Goal: Answer question/provide support

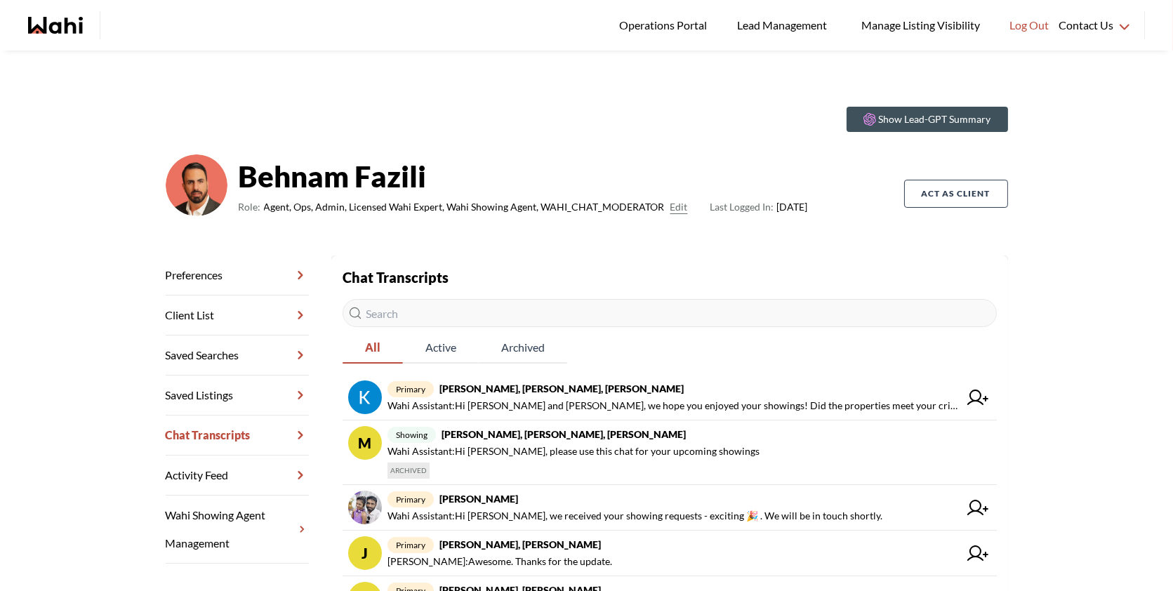
scroll to position [37, 0]
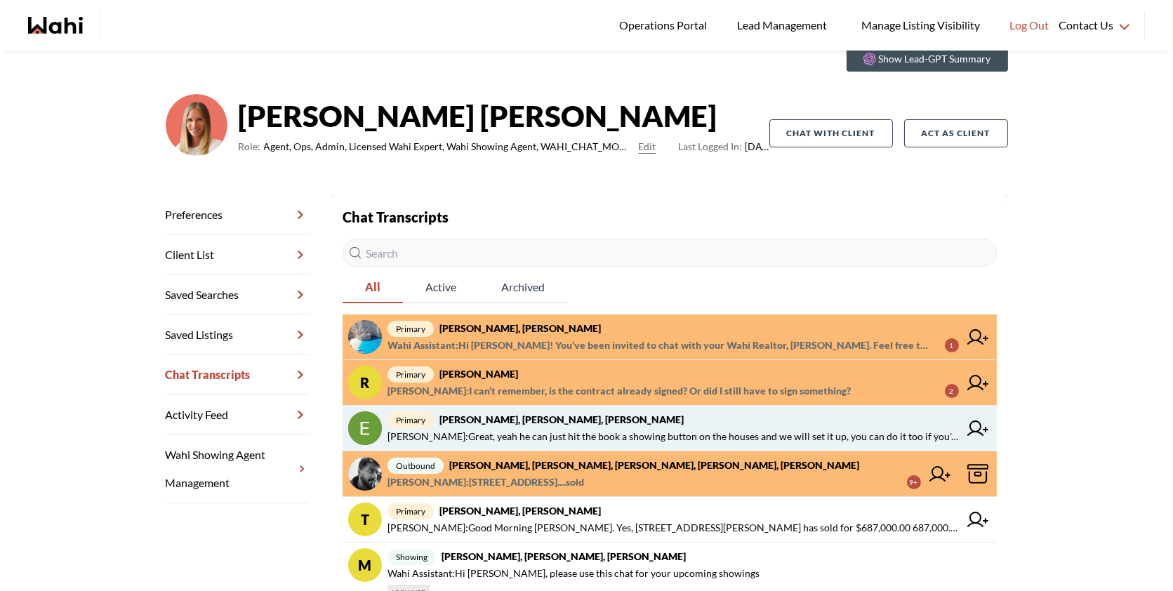
scroll to position [61, 0]
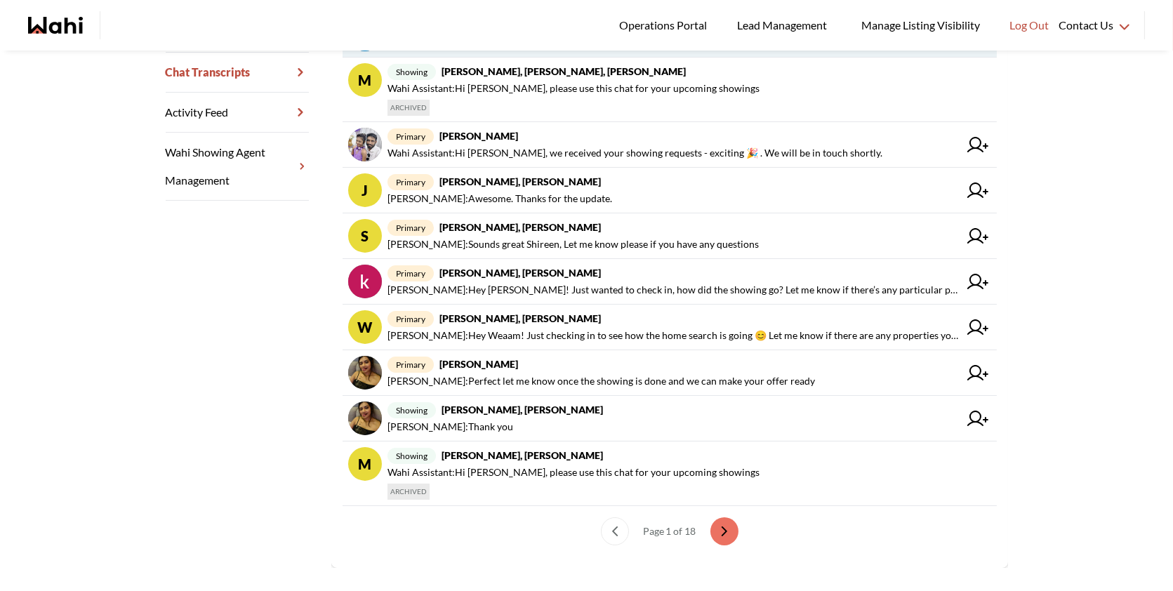
scroll to position [381, 0]
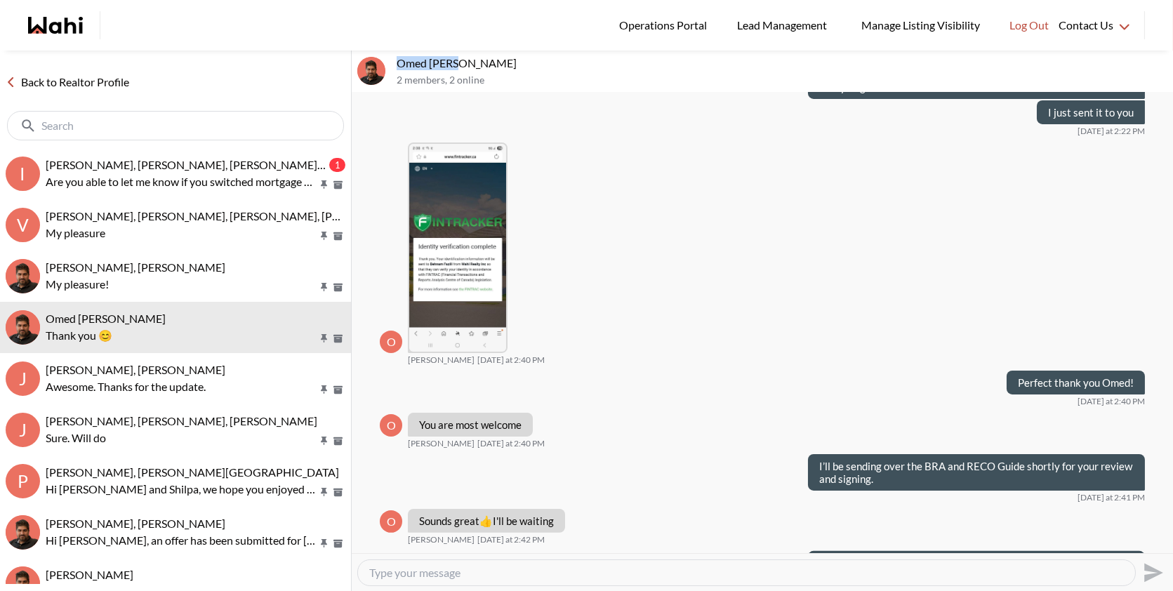
scroll to position [879, 0]
